Goal: Transaction & Acquisition: Purchase product/service

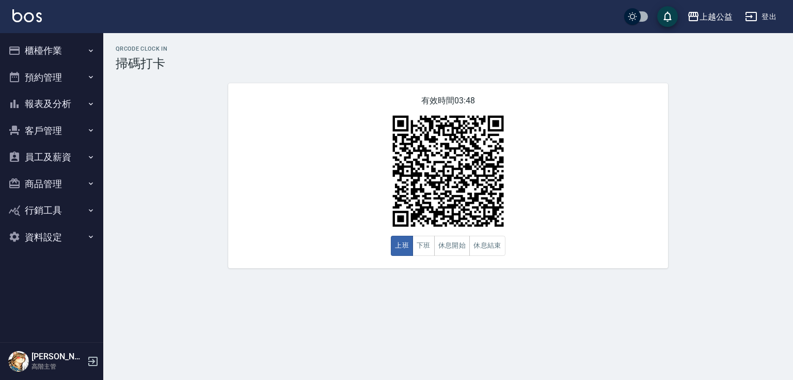
click at [51, 103] on button "報表及分析" at bounding box center [51, 103] width 95 height 27
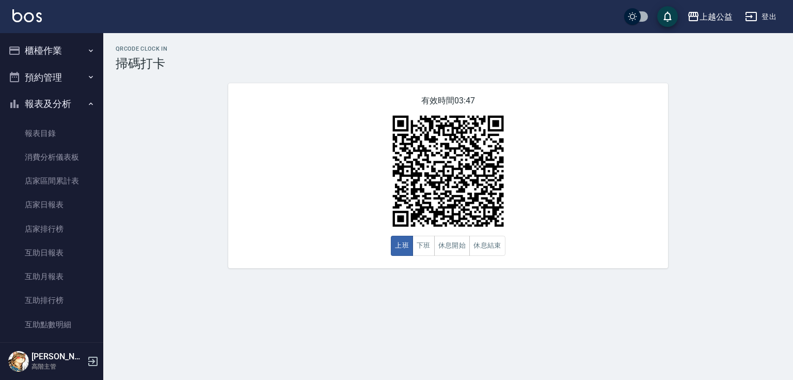
drag, startPoint x: 45, startPoint y: 47, endPoint x: 50, endPoint y: 27, distance: 20.7
click at [45, 44] on button "櫃檯作業" at bounding box center [51, 50] width 95 height 27
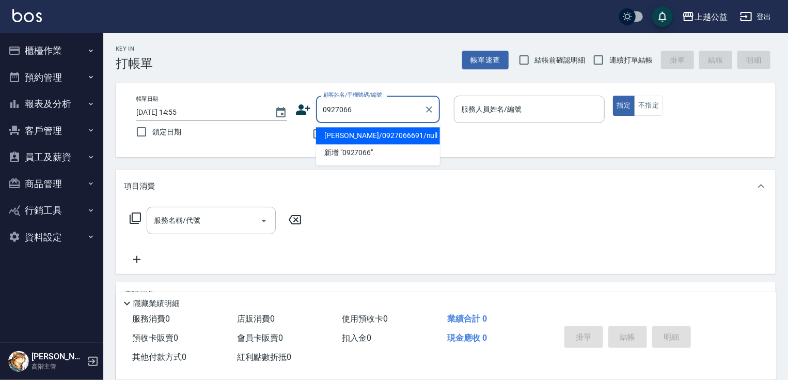
click at [384, 134] on li "[PERSON_NAME]/0927066691/null" at bounding box center [378, 135] width 124 height 17
type input "[PERSON_NAME]/0927066691/null"
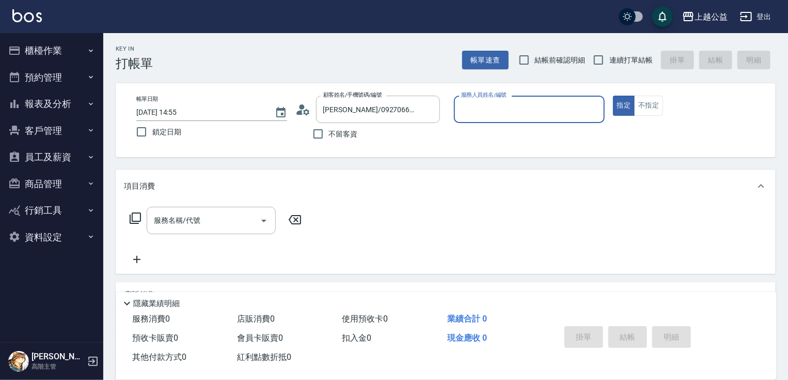
type input "[PERSON_NAME]-7"
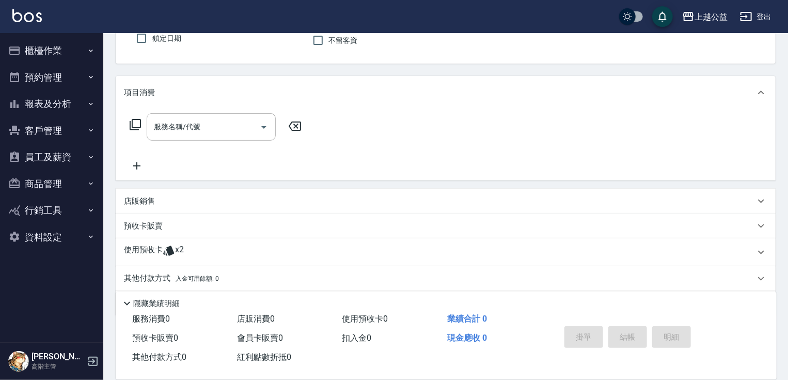
scroll to position [128, 0]
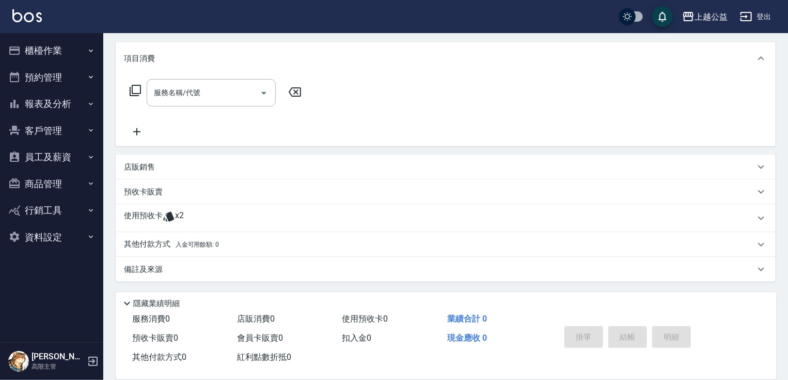
click at [194, 207] on div "使用預收卡 x2" at bounding box center [446, 218] width 660 height 28
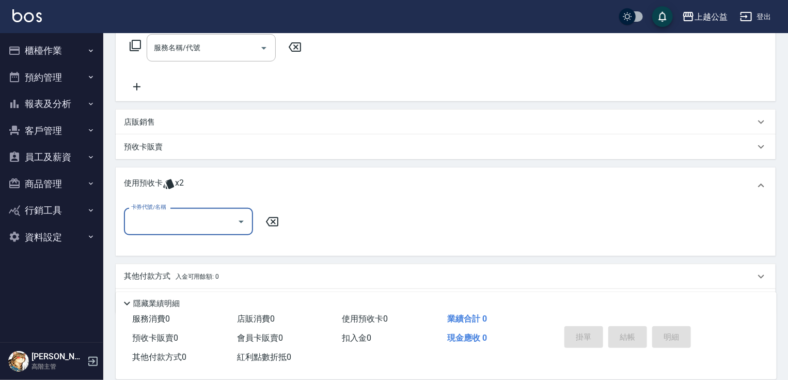
scroll to position [200, 0]
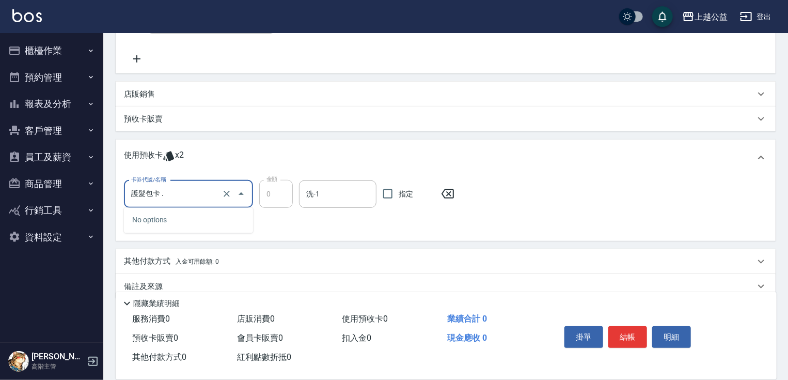
type input "護髮包卡"
click at [204, 193] on input "護髮包卡" at bounding box center [174, 194] width 91 height 18
click at [190, 216] on div "護髮包卡 剩餘2張" at bounding box center [188, 220] width 129 height 17
click at [256, 213] on div "卡券代號/名稱 護髮包卡 卡券代號/名稱 金額 0 金額 洗-1 洗-1 指定" at bounding box center [446, 206] width 644 height 53
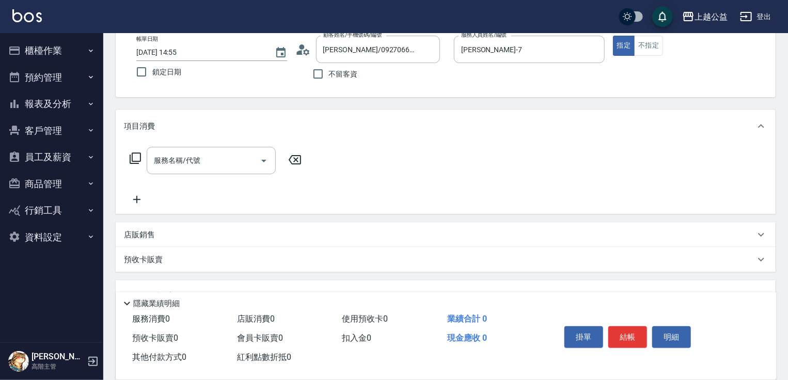
scroll to position [54, 0]
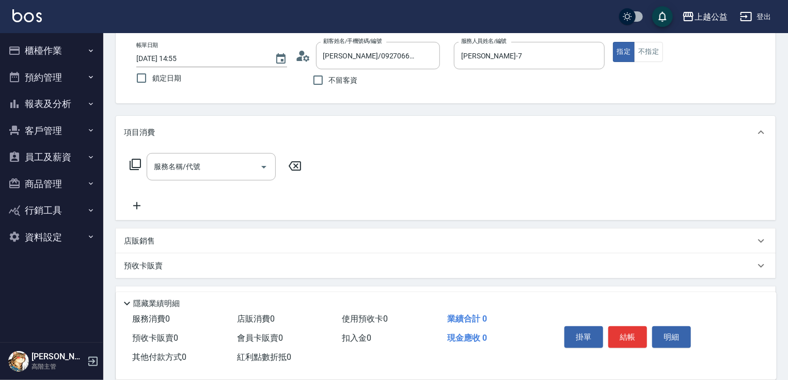
click at [41, 52] on button "櫃檯作業" at bounding box center [51, 50] width 95 height 27
